Goal: Transaction & Acquisition: Purchase product/service

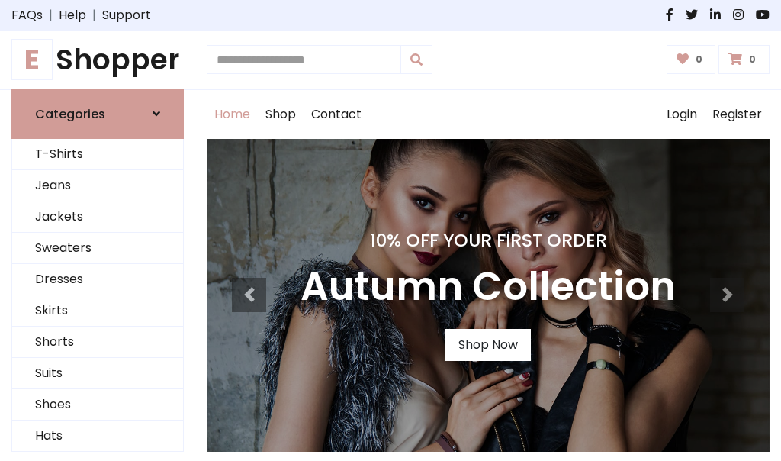
click at [391, 230] on h4 "10% Off Your First Order" at bounding box center [488, 240] width 375 height 21
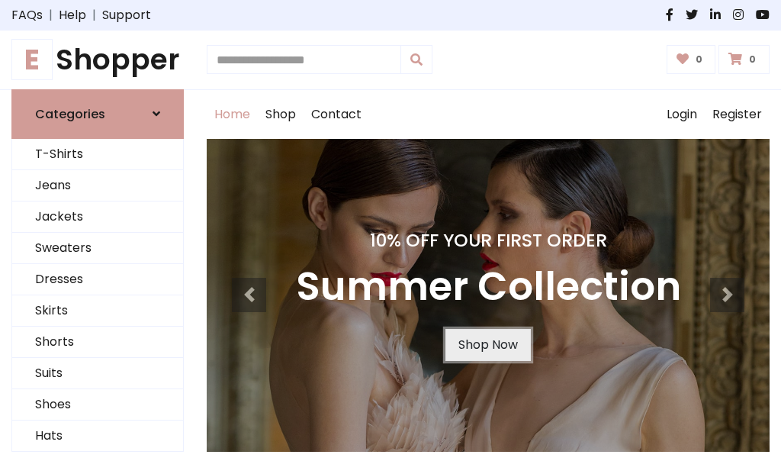
click at [488, 344] on link "Shop Now" at bounding box center [488, 345] width 85 height 32
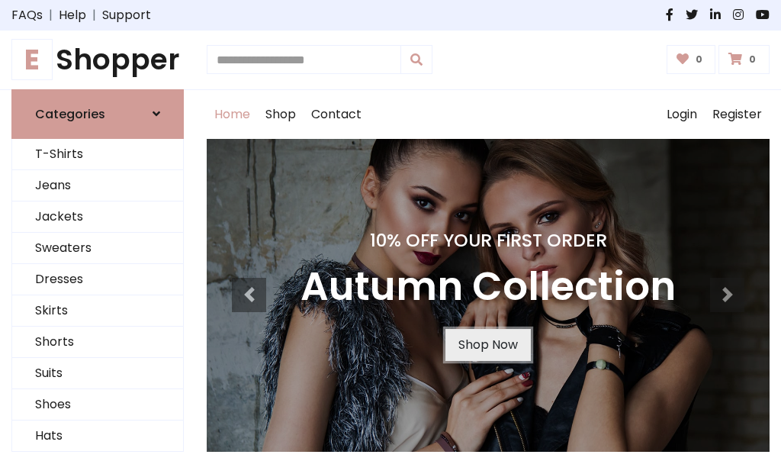
click at [488, 344] on link "Shop Now" at bounding box center [488, 345] width 85 height 32
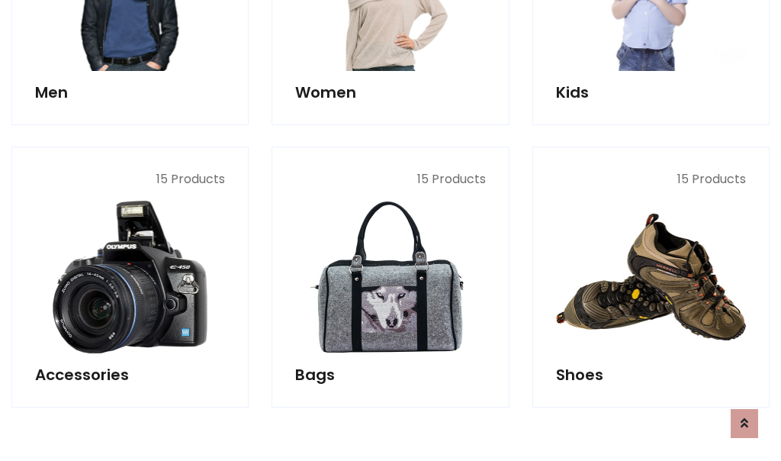
scroll to position [1522, 0]
